Goal: Transaction & Acquisition: Book appointment/travel/reservation

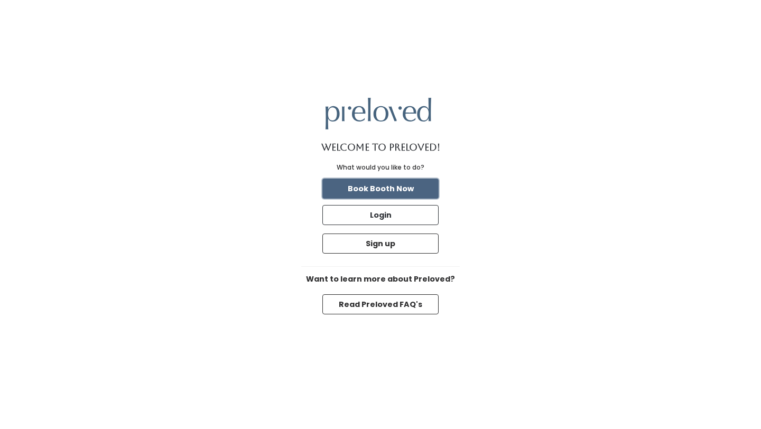
click at [413, 194] on button "Book Booth Now" at bounding box center [380, 189] width 116 height 20
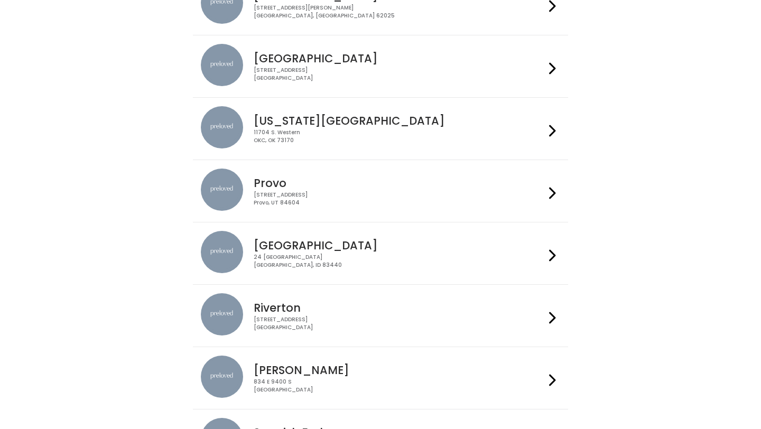
scroll to position [199, 0]
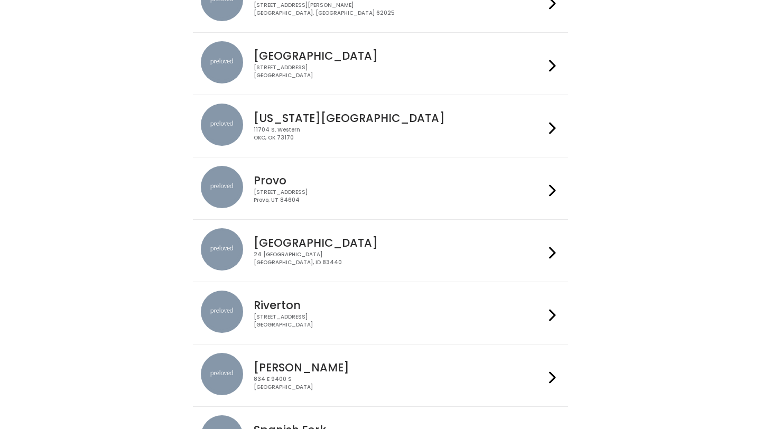
click at [413, 194] on div "[STREET_ADDRESS]" at bounding box center [399, 196] width 291 height 15
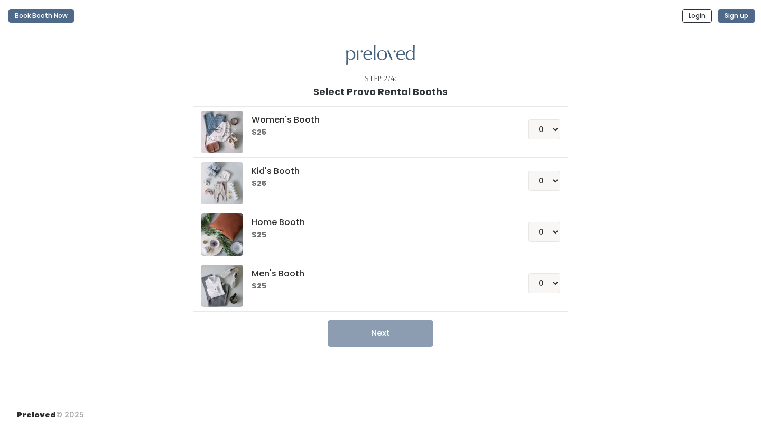
click at [424, 126] on div "Women's Booth $25" at bounding box center [375, 124] width 253 height 26
click at [537, 123] on select "0 1 2 3 4" at bounding box center [544, 129] width 32 height 20
select select "1"
click at [373, 344] on button "Next" at bounding box center [381, 333] width 106 height 26
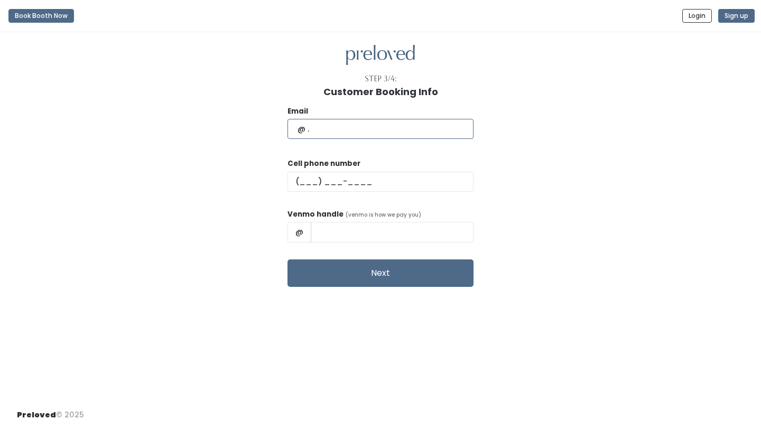
click at [378, 130] on input "text" at bounding box center [380, 129] width 186 height 20
type input "[EMAIL_ADDRESS][DOMAIN_NAME]"
click at [354, 184] on input "text" at bounding box center [380, 182] width 186 height 20
type input "[PHONE_NUMBER]"
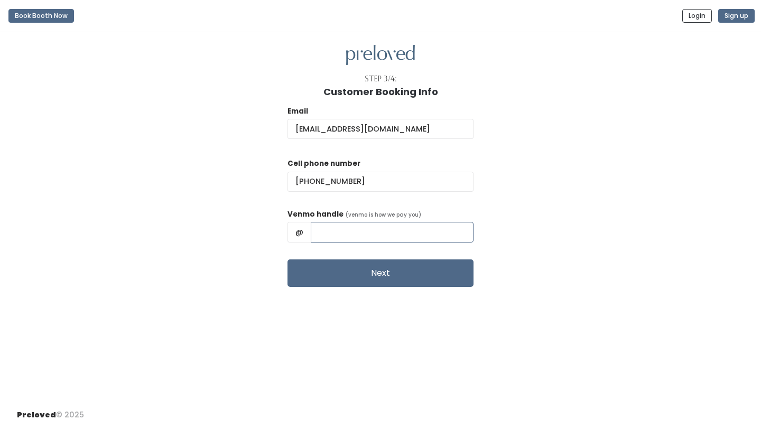
type input "[PERSON_NAME]"
drag, startPoint x: 419, startPoint y: 232, endPoint x: 319, endPoint y: 232, distance: 100.4
click at [319, 232] on div "@ [PERSON_NAME]" at bounding box center [380, 232] width 186 height 20
type input "kennabri_"
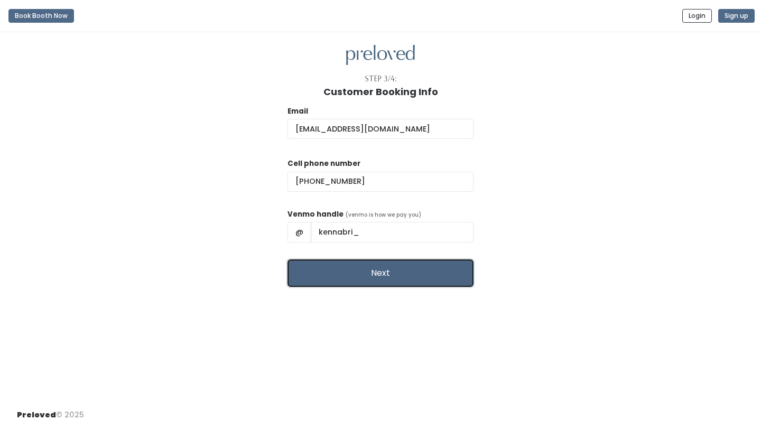
click at [372, 269] on button "Next" at bounding box center [380, 272] width 186 height 27
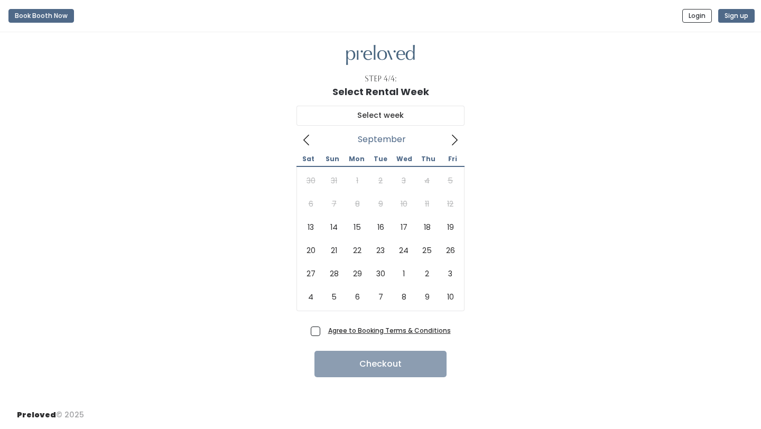
click at [455, 144] on icon at bounding box center [455, 140] width 12 height 12
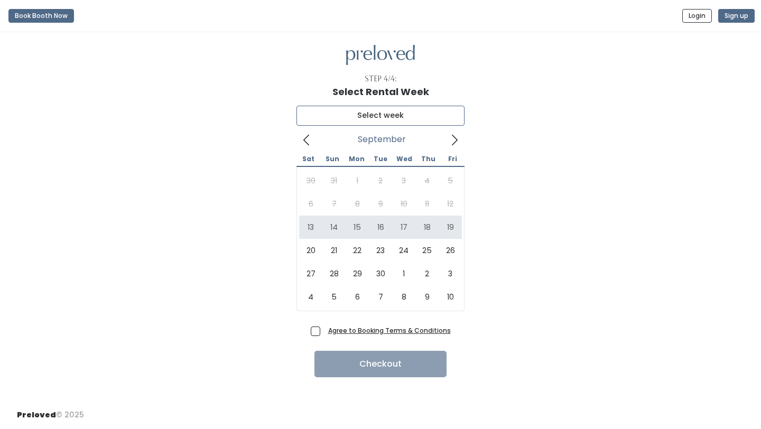
type input "[DATE] to [DATE]"
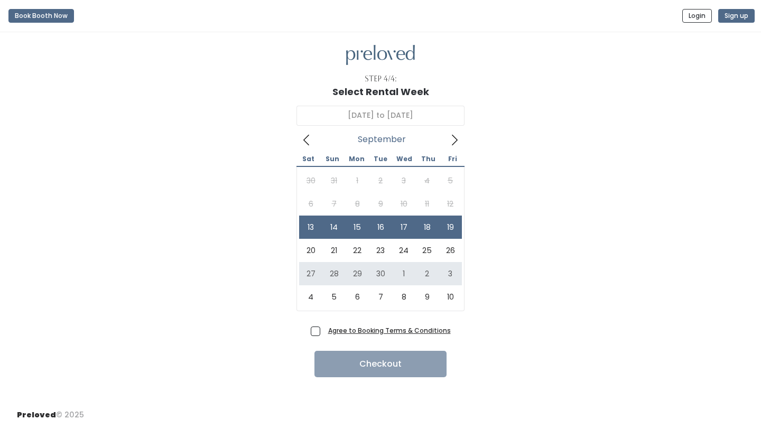
click at [324, 327] on span "Agree to Booking Terms & Conditions" at bounding box center [387, 330] width 127 height 11
click at [324, 327] on input "Agree to Booking Terms & Conditions" at bounding box center [327, 328] width 7 height 7
checkbox input "true"
click at [335, 351] on button "Checkout" at bounding box center [380, 364] width 132 height 26
